Goal: Transaction & Acquisition: Obtain resource

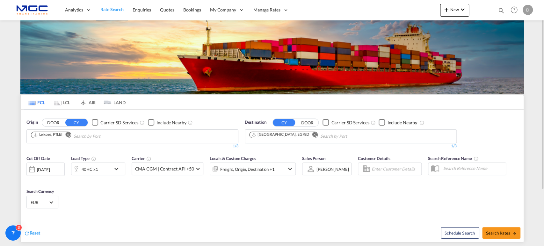
click at [312, 133] on md-icon "Remove" at bounding box center [314, 134] width 5 height 5
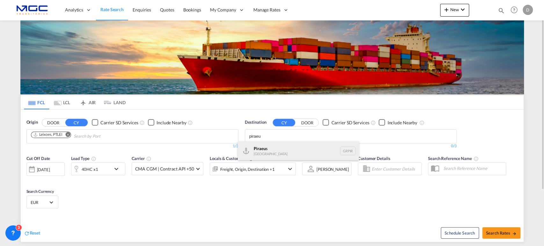
type input "piraeu"
click at [257, 145] on div "Piraeu s Greece GRPIR" at bounding box center [298, 150] width 121 height 19
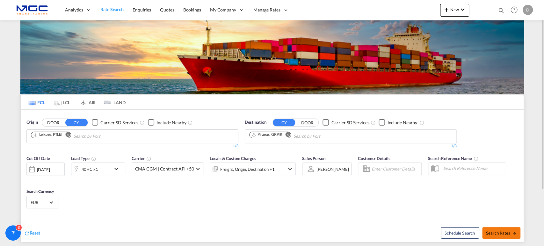
click at [493, 231] on span "Search Rates" at bounding box center [501, 233] width 31 height 5
type input "PTLEI to GRPIR / 7 Oct 2025"
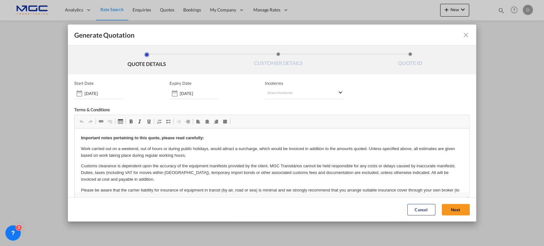
click at [457, 210] on button "Next" at bounding box center [456, 209] width 28 height 11
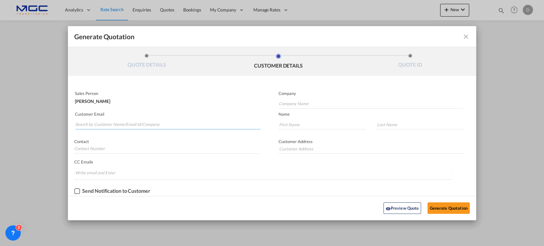
click at [96, 127] on input "Search by Customer Name/Email Id/Company" at bounding box center [168, 125] width 186 height 10
paste input "Ilias Manolakos | ShipWise <i.manolakos@shipwise.eu>"
drag, startPoint x: 125, startPoint y: 122, endPoint x: 80, endPoint y: 123, distance: 44.7
click at [84, 123] on input "Ilias Manolakos | ShipWise <i.manolakos@shipwise.eu>" at bounding box center [168, 125] width 186 height 10
click at [137, 126] on input "i.manolakos@shipwise.eu>" at bounding box center [168, 125] width 186 height 10
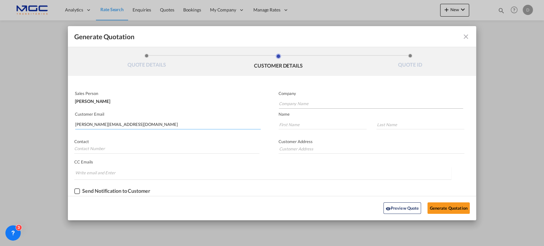
type input "i.manolakos@shipwise.eu"
click at [311, 102] on input "Company Name" at bounding box center [371, 104] width 185 height 10
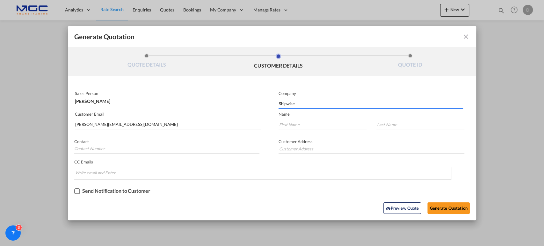
type input "Shipwise"
type input "."
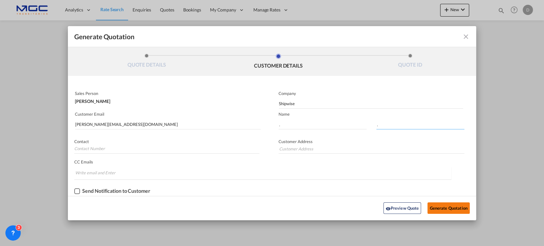
type input "."
click at [451, 207] on button "Generate Quotation" at bounding box center [449, 208] width 42 height 11
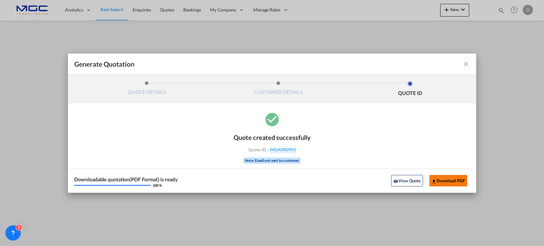
click at [436, 182] on md-icon "icon-download" at bounding box center [434, 181] width 5 height 5
click at [467, 62] on md-icon "icon-close fg-AAA8AD cursor m-0" at bounding box center [466, 64] width 8 height 8
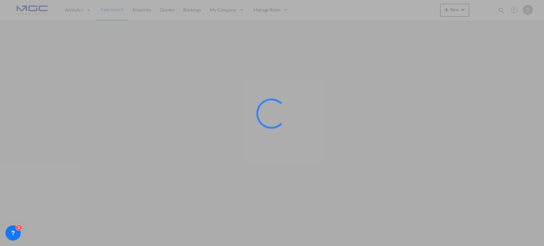
click at [185, 43] on div at bounding box center [272, 123] width 544 height 246
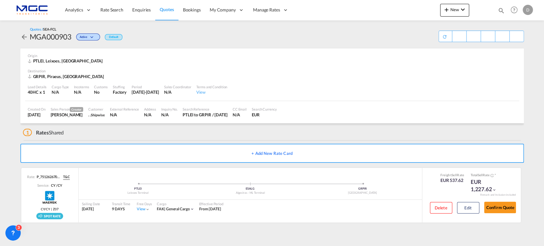
click at [160, 10] on span "Quotes" at bounding box center [167, 9] width 14 height 5
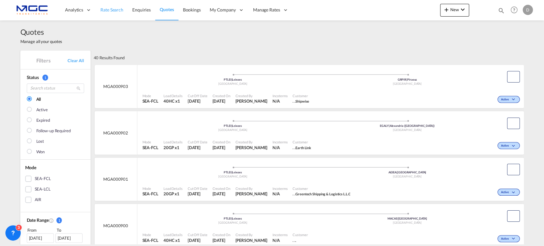
click at [106, 18] on link "Rate Search" at bounding box center [112, 10] width 32 height 21
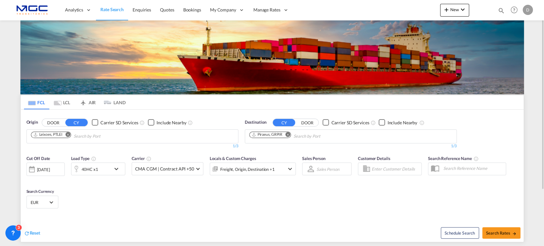
click at [288, 134] on md-icon "Remove" at bounding box center [287, 134] width 5 height 5
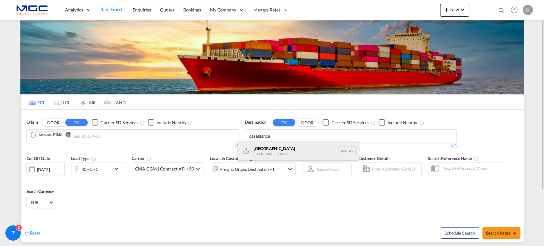
type input "casablanca"
click at [272, 145] on div "Casablanca Morocco MACAS" at bounding box center [298, 150] width 121 height 19
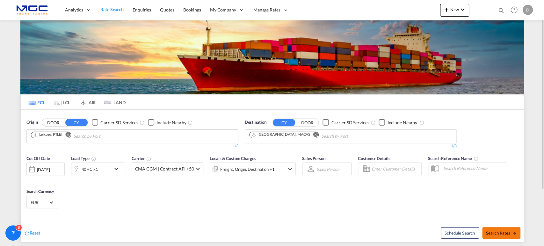
click at [498, 233] on span "Search Rates" at bounding box center [501, 233] width 31 height 5
type input "PTLEI to MACAS / [DATE]"
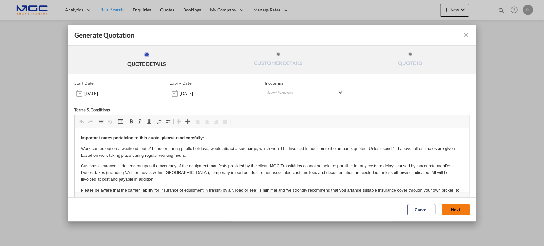
click at [448, 210] on button "Next" at bounding box center [456, 209] width 28 height 11
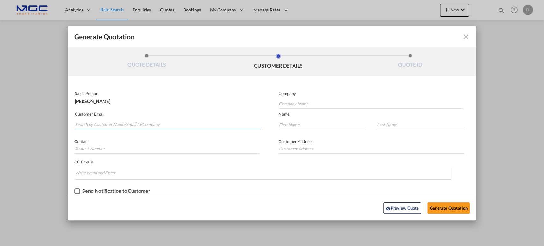
click at [107, 125] on input "Search by Customer Name/Email Id/Company" at bounding box center [168, 125] width 186 height 10
click at [117, 124] on input "Search by Customer Name/Email Id/Company" at bounding box center [168, 125] width 186 height 10
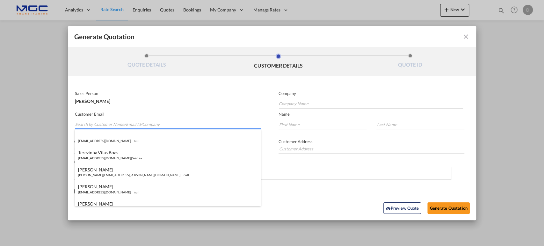
paste input "fatimarios@incomcar.pt"
type input "fatimarios@incomcar.pt"
click at [288, 106] on input "Company Name" at bounding box center [371, 104] width 185 height 10
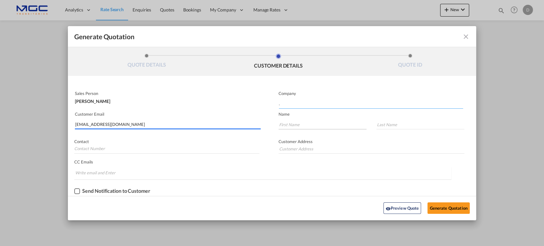
type input "."
click at [300, 123] on input "Generate QuotationQUOTE ..." at bounding box center [323, 125] width 88 height 10
type input "."
click at [399, 124] on input "Generate QuotationQUOTE ..." at bounding box center [421, 125] width 88 height 10
type input "."
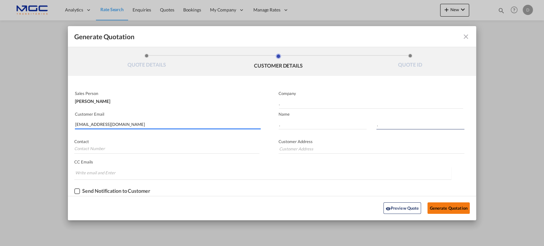
click at [453, 204] on button "Generate Quotation" at bounding box center [449, 208] width 42 height 11
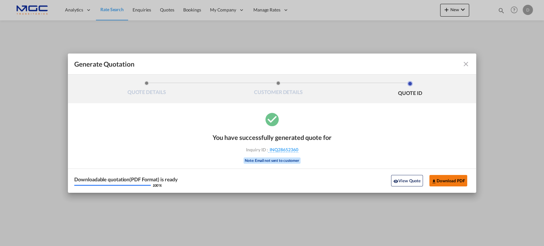
click at [451, 180] on button "Download PDF" at bounding box center [449, 180] width 38 height 11
click at [466, 65] on md-icon "icon-close fg-AAA8AD cursor m-0" at bounding box center [466, 64] width 8 height 8
